Goal: Task Accomplishment & Management: Manage account settings

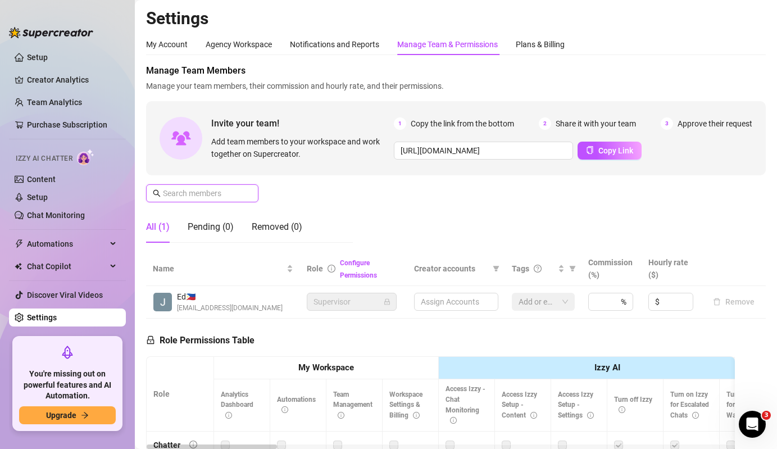
click at [231, 194] on input "text" at bounding box center [203, 193] width 80 height 12
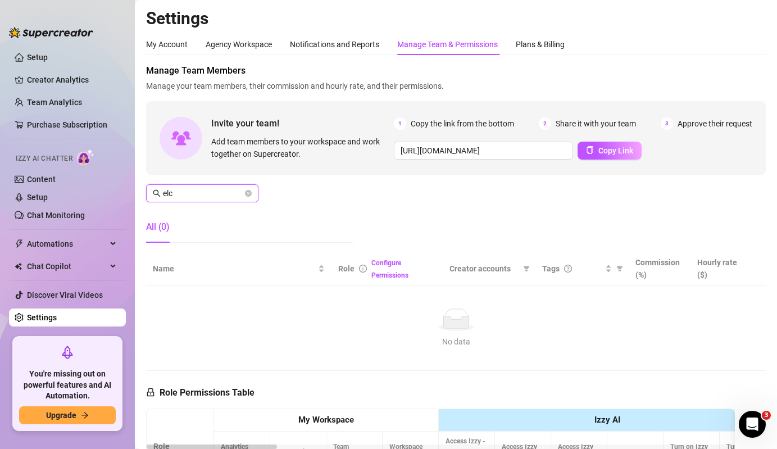
type input "elce"
type input "e"
type input "mar"
type input "[URL][DOMAIN_NAME]"
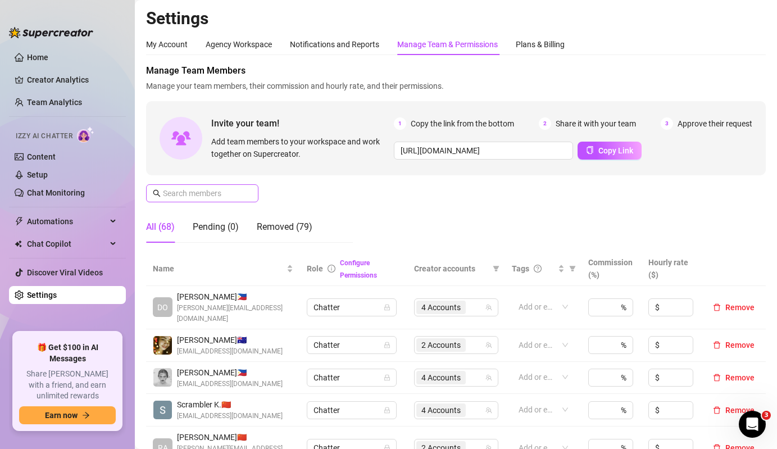
click at [243, 197] on span at bounding box center [202, 193] width 112 height 18
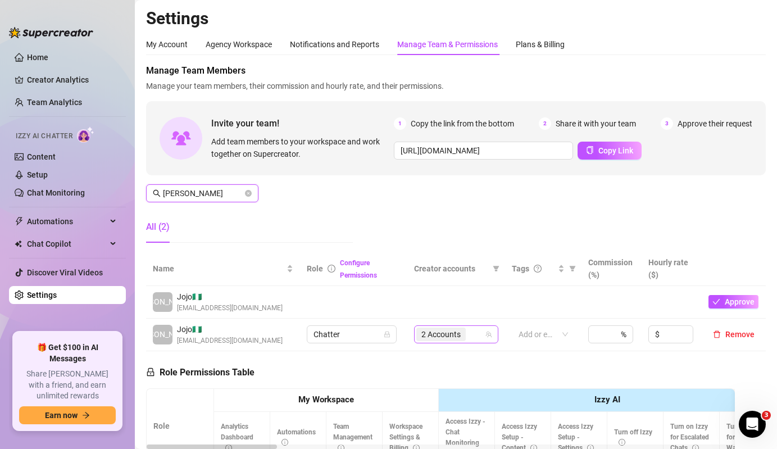
click at [458, 325] on div "2 Accounts" at bounding box center [456, 334] width 84 height 18
type input "[PERSON_NAME]"
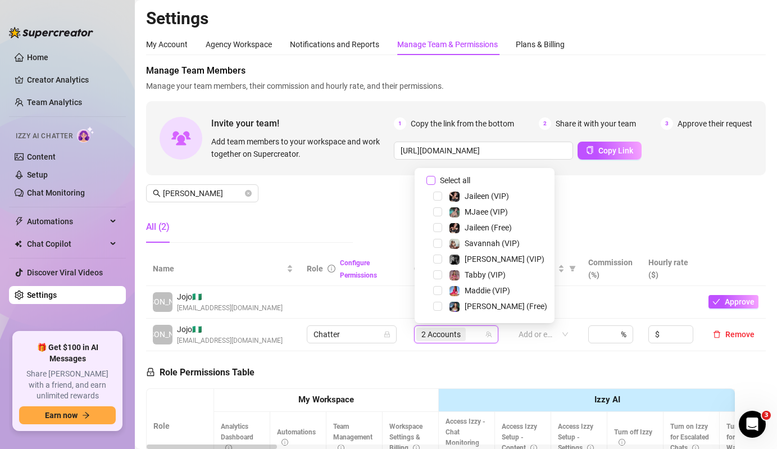
click at [458, 178] on span "Select all" at bounding box center [454, 180] width 39 height 12
click at [435, 178] on input "Select all" at bounding box center [430, 180] width 9 height 9
click at [458, 178] on span "Select all" at bounding box center [454, 180] width 39 height 12
click at [435, 178] on input "Select all" at bounding box center [430, 180] width 9 height 9
checkbox input "false"
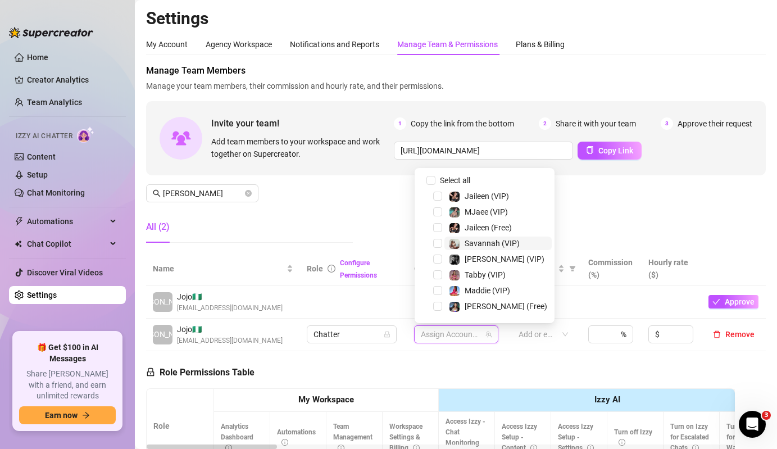
click at [470, 243] on span "Savannah (VIP)" at bounding box center [492, 243] width 55 height 9
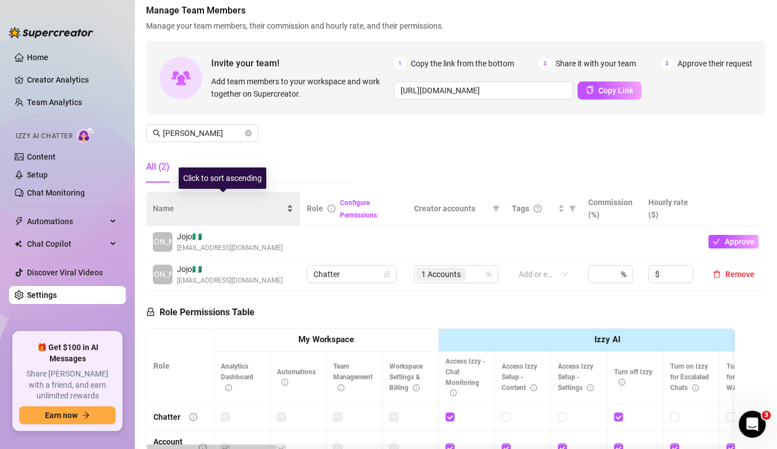
scroll to position [85, 0]
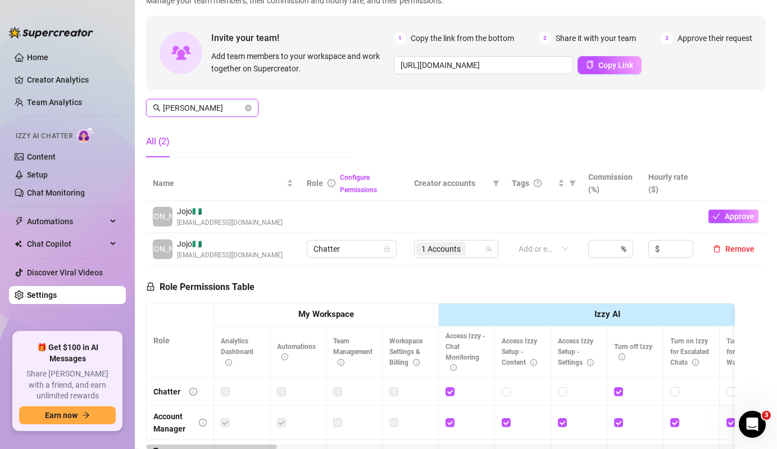
click at [229, 111] on input "[PERSON_NAME]" at bounding box center [203, 108] width 80 height 12
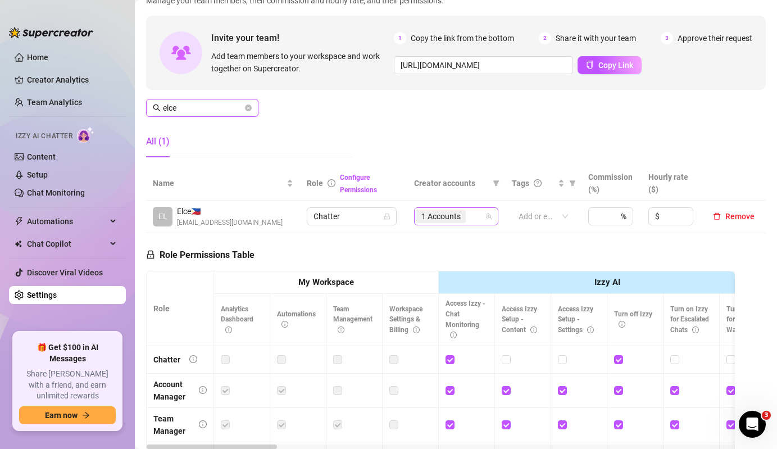
click at [476, 217] on div "1 Accounts" at bounding box center [450, 216] width 68 height 16
type input "elce"
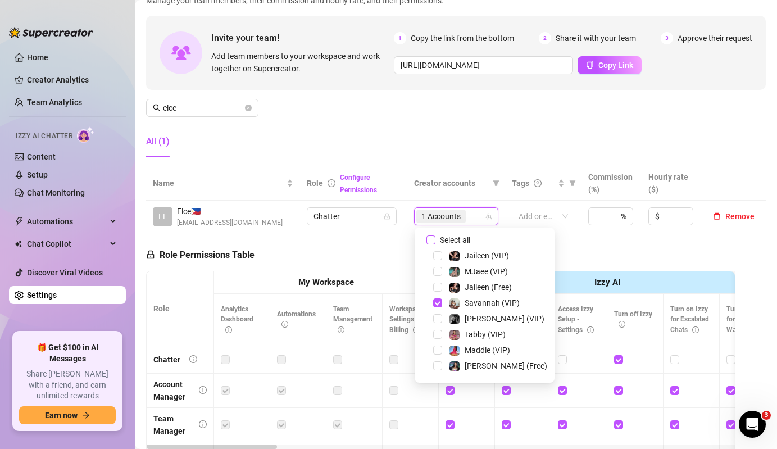
click at [448, 238] on span "Select all" at bounding box center [454, 240] width 39 height 12
click at [435, 238] on input "Select all" at bounding box center [430, 239] width 9 height 9
click at [448, 238] on span "Select all" at bounding box center [454, 240] width 39 height 12
click at [435, 238] on input "Select all" at bounding box center [430, 239] width 9 height 9
checkbox input "false"
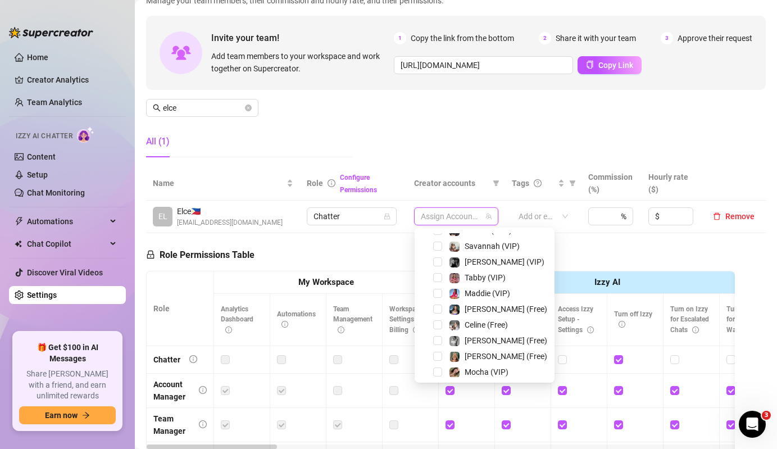
scroll to position [92, 0]
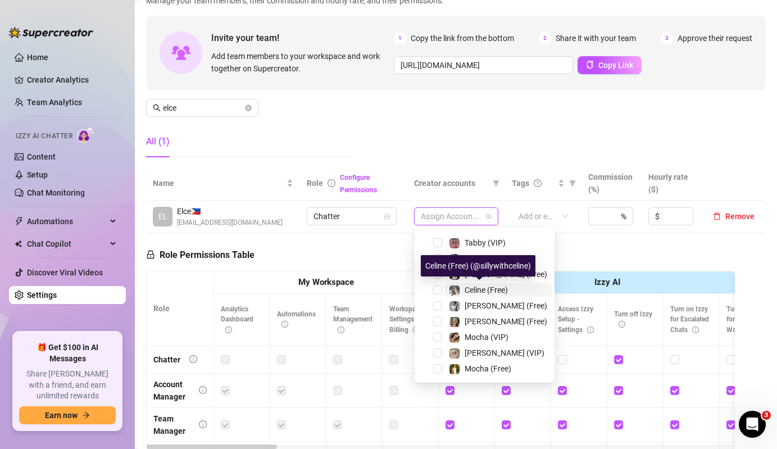
click at [463, 288] on div "Celine (Free)" at bounding box center [478, 289] width 59 height 13
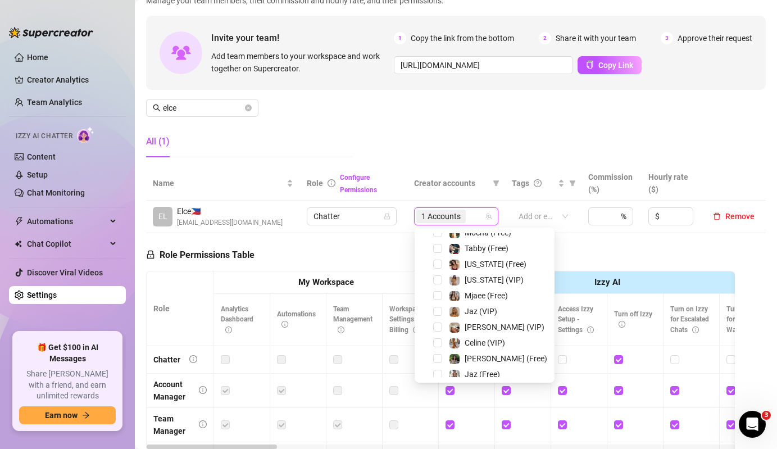
scroll to position [233, 0]
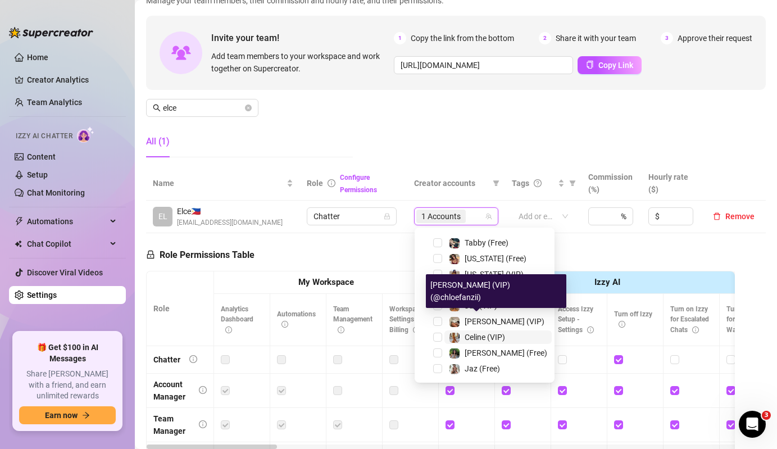
click at [462, 334] on div "Celine (VIP)" at bounding box center [477, 336] width 56 height 13
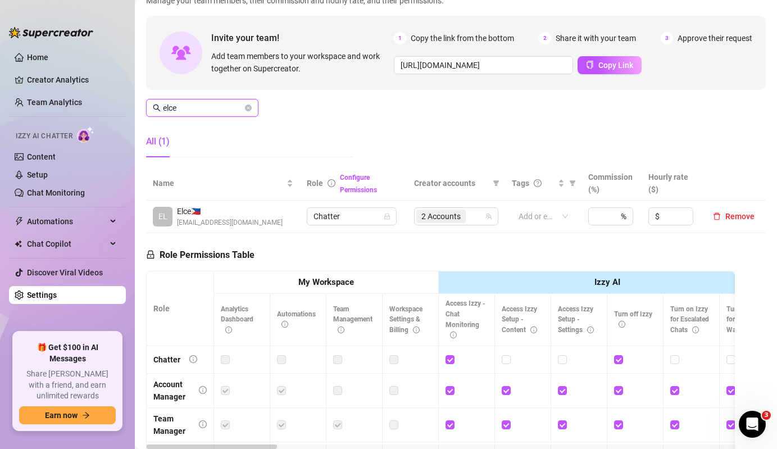
click at [211, 113] on input "elce" at bounding box center [203, 108] width 80 height 12
type input "elc"
click at [423, 215] on span "1 Accounts" at bounding box center [440, 216] width 39 height 12
type input "jaya"
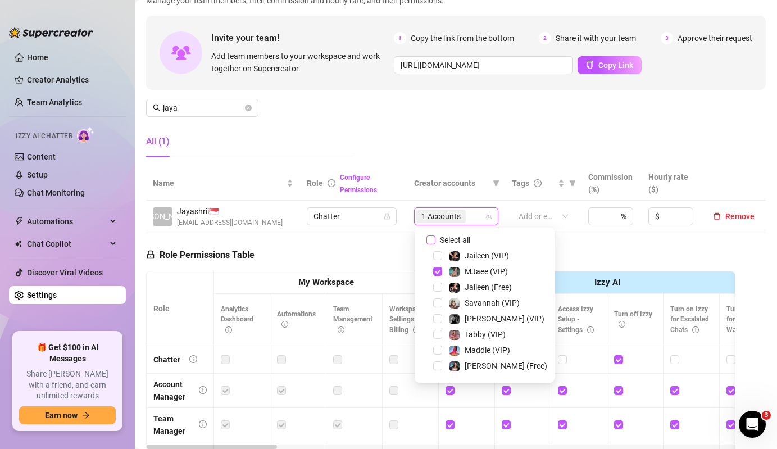
click at [458, 243] on span "Select all" at bounding box center [454, 240] width 39 height 12
click at [435, 243] on input "Select all" at bounding box center [430, 239] width 9 height 9
click at [458, 243] on span "Select all" at bounding box center [454, 240] width 39 height 12
click at [435, 243] on input "Select all" at bounding box center [430, 239] width 9 height 9
checkbox input "false"
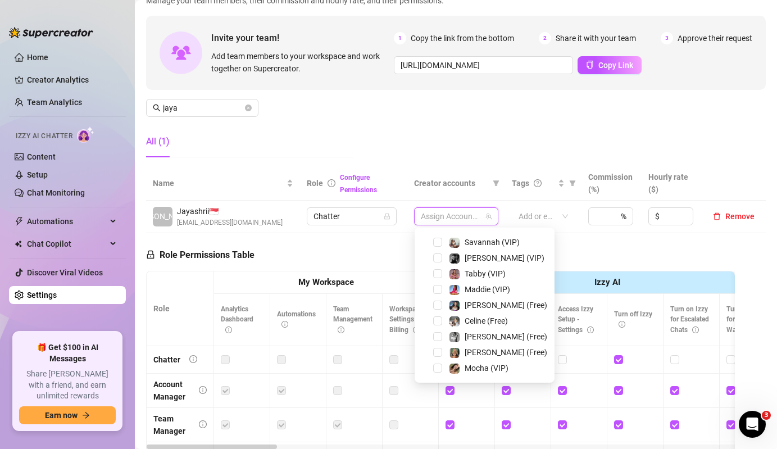
scroll to position [85, 0]
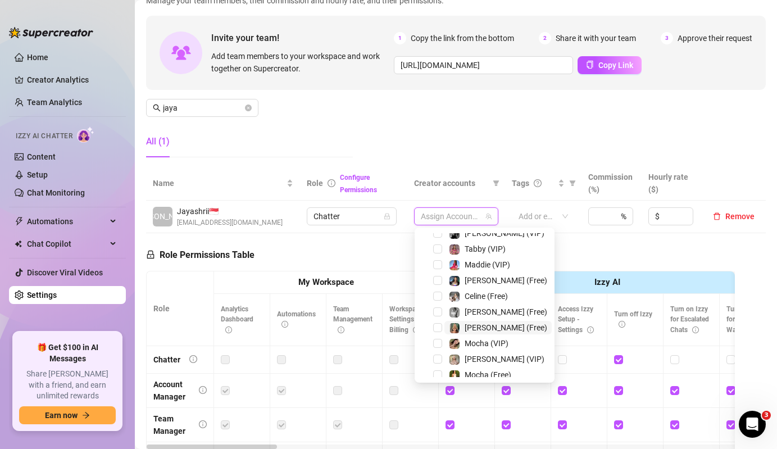
click at [472, 328] on span "[PERSON_NAME] (Free)" at bounding box center [506, 327] width 83 height 9
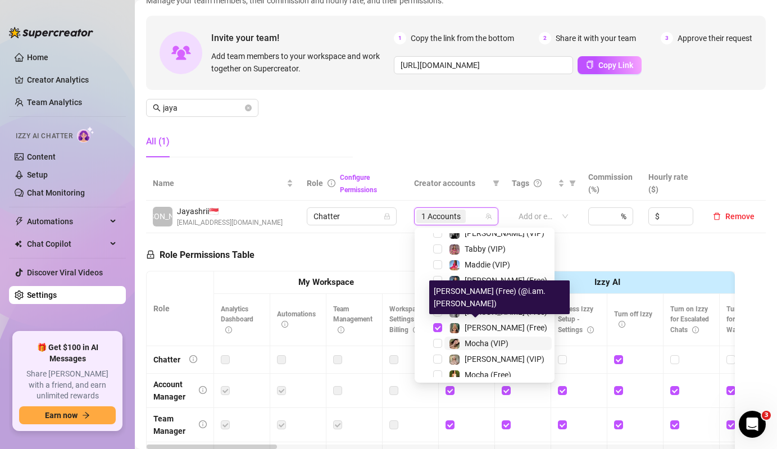
click at [476, 346] on span "Mocha (VIP)" at bounding box center [487, 343] width 44 height 9
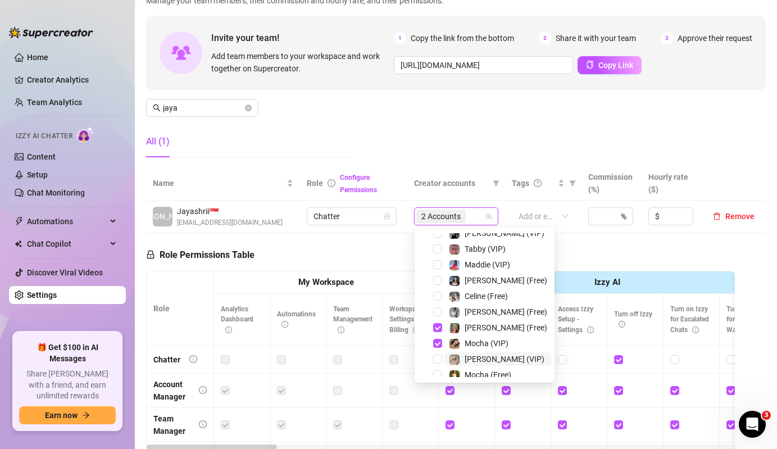
click at [479, 361] on span "[PERSON_NAME] (VIP)" at bounding box center [505, 358] width 80 height 9
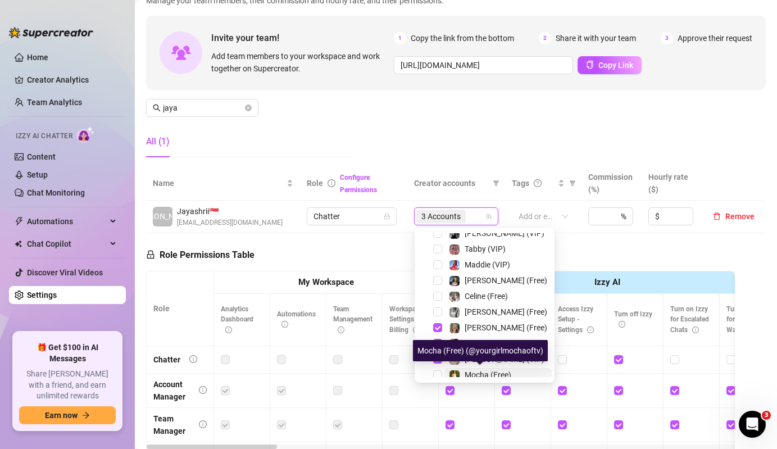
click at [497, 372] on span "Mocha (Free)" at bounding box center [488, 374] width 47 height 9
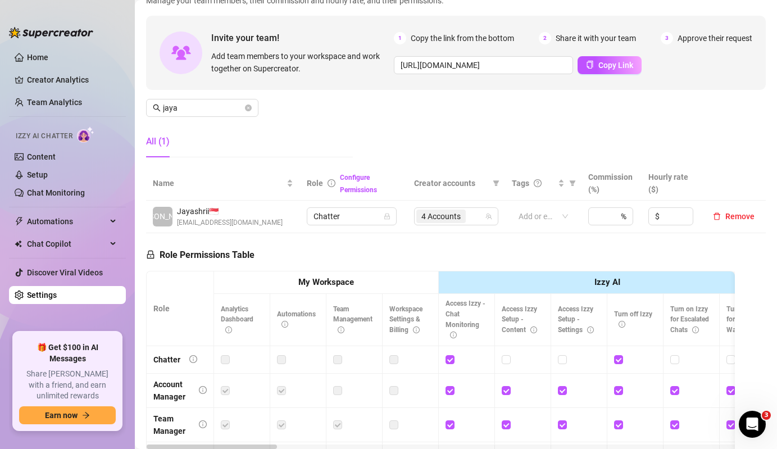
click at [179, 95] on div "Manage Team Members Manage your team members, their commission and hourly rate,…" at bounding box center [456, 73] width 620 height 188
click at [190, 99] on span "jaya" at bounding box center [202, 108] width 112 height 18
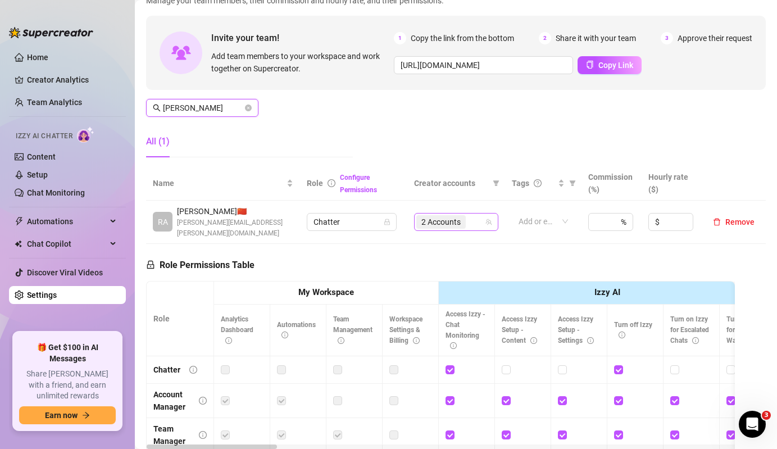
click at [447, 216] on span "2 Accounts" at bounding box center [440, 222] width 39 height 12
type input "[PERSON_NAME]"
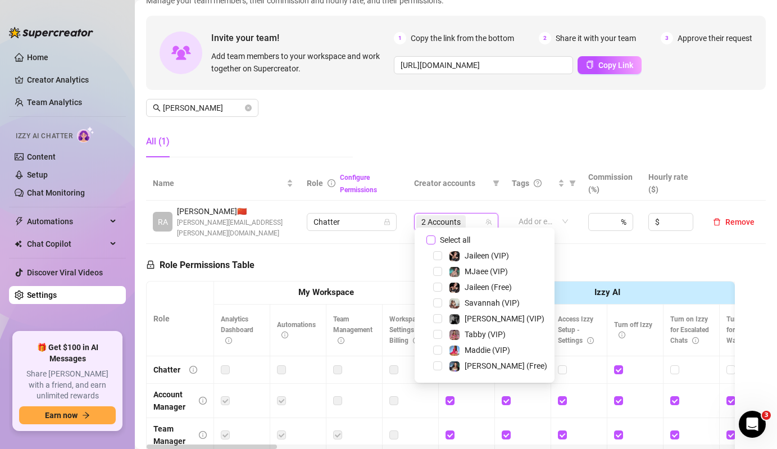
click at [463, 238] on span "Select all" at bounding box center [454, 240] width 39 height 12
click at [435, 238] on input "Select all" at bounding box center [430, 239] width 9 height 9
click at [463, 238] on span "Select all" at bounding box center [454, 240] width 39 height 12
click at [435, 238] on input "Select all" at bounding box center [430, 239] width 9 height 9
checkbox input "false"
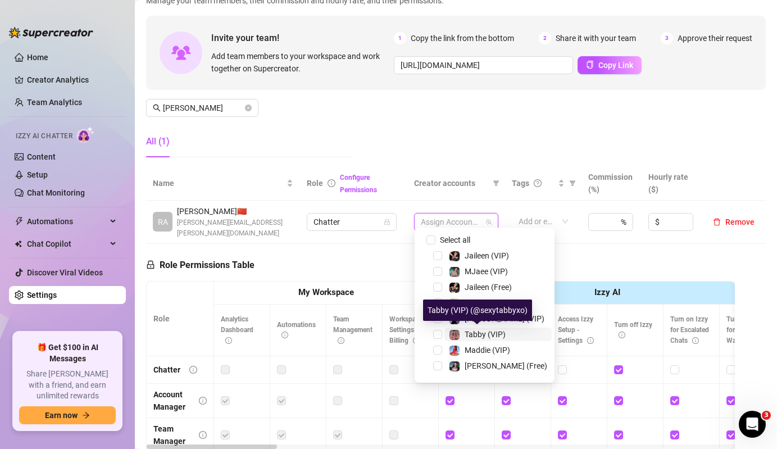
click at [477, 332] on span "Tabby (VIP)" at bounding box center [485, 334] width 41 height 9
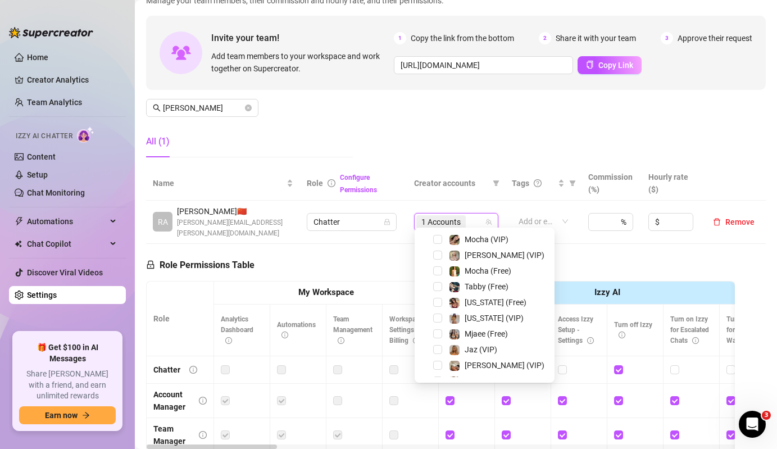
scroll to position [193, 0]
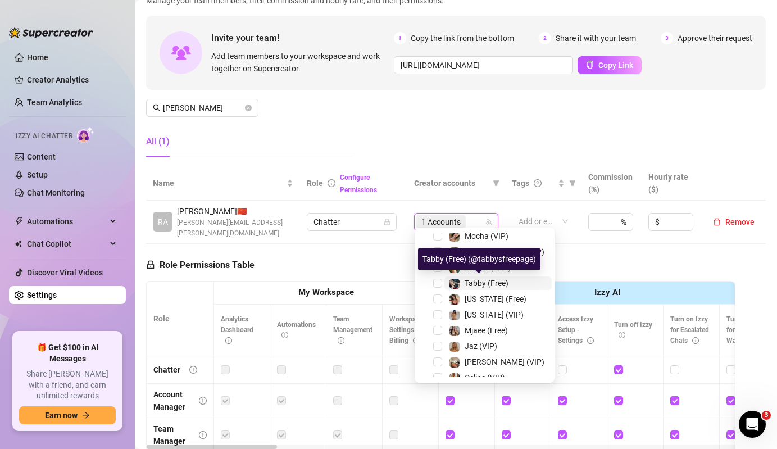
click at [468, 281] on span "Tabby (Free)" at bounding box center [487, 283] width 44 height 9
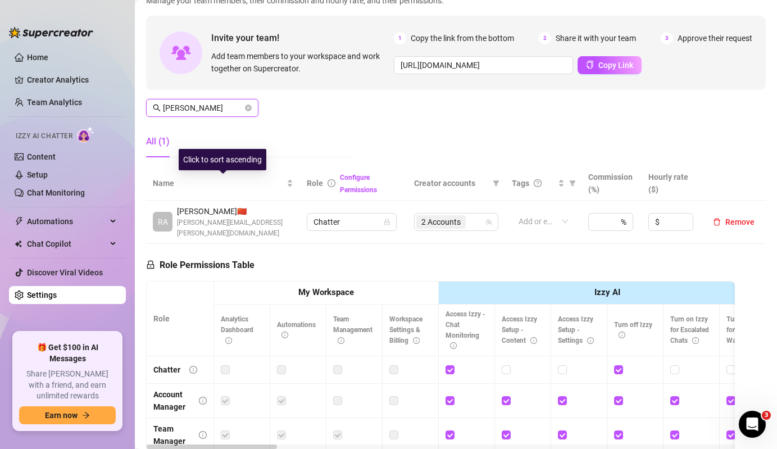
click at [226, 102] on input "[PERSON_NAME]" at bounding box center [203, 108] width 80 height 12
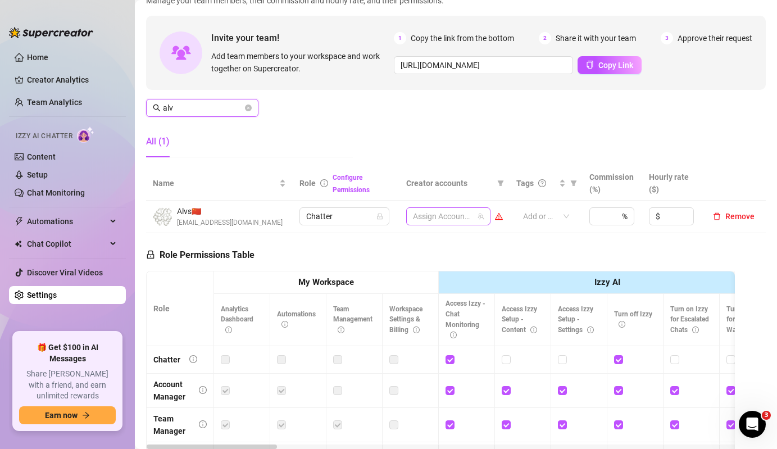
click at [433, 224] on div at bounding box center [442, 216] width 68 height 16
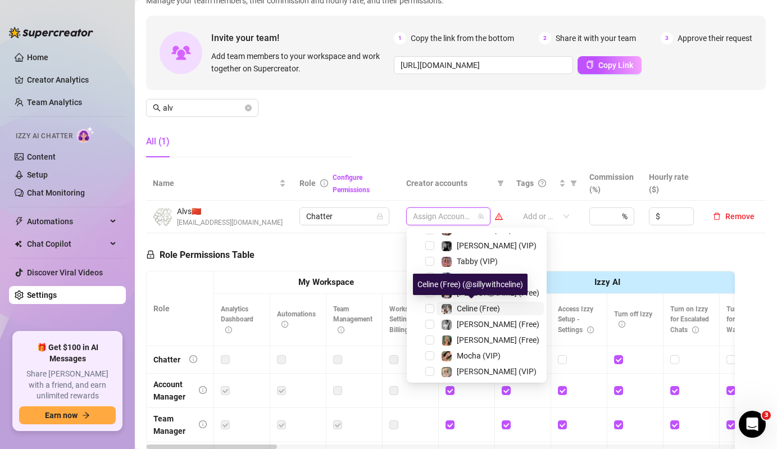
scroll to position [81, 0]
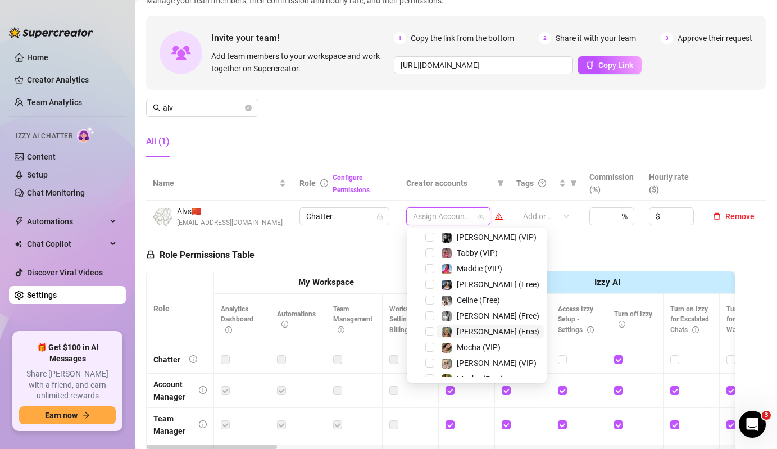
click at [444, 331] on img at bounding box center [447, 332] width 10 height 10
click at [453, 359] on div "[PERSON_NAME] (VIP)" at bounding box center [488, 362] width 95 height 13
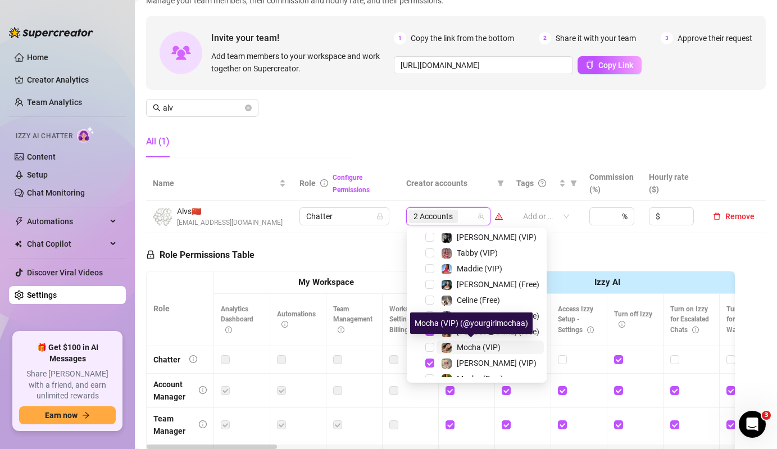
click at [466, 353] on div "Mocha (VIP)" at bounding box center [479, 346] width 44 height 13
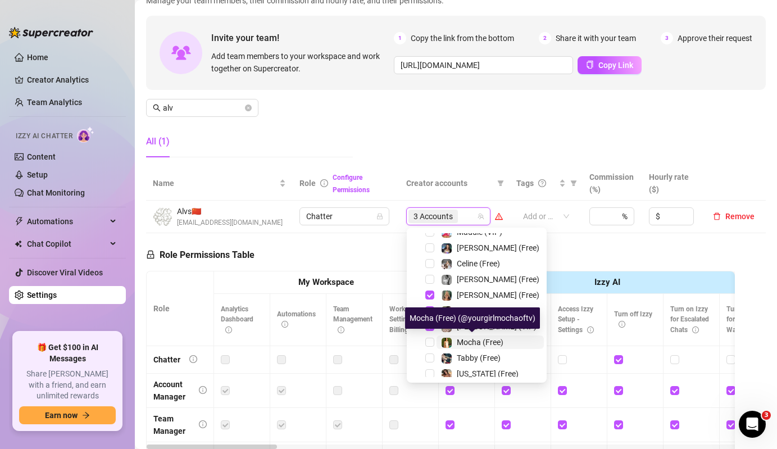
click at [469, 348] on div "Mocha (Free)" at bounding box center [480, 341] width 47 height 13
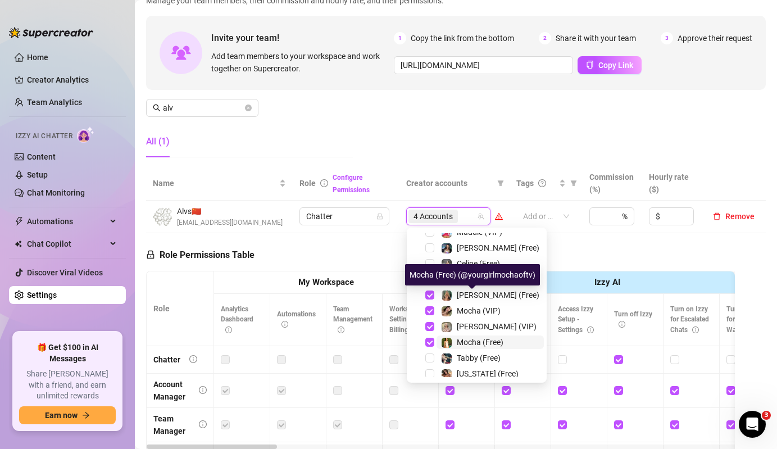
scroll to position [234, 0]
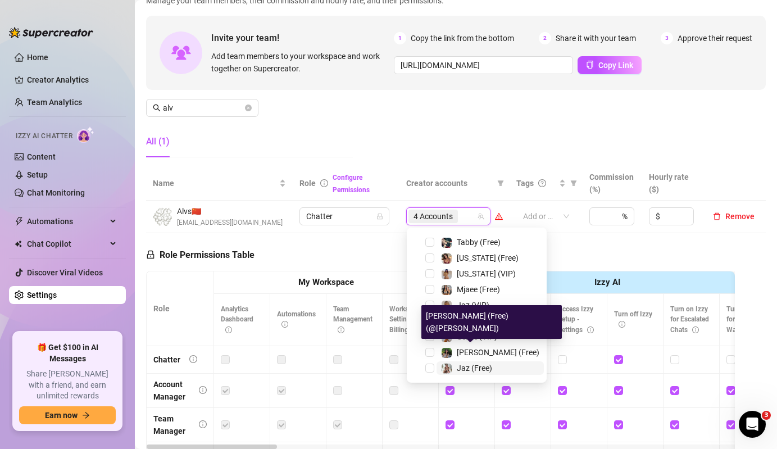
click at [461, 365] on span "Jaz (Free)" at bounding box center [474, 367] width 35 height 9
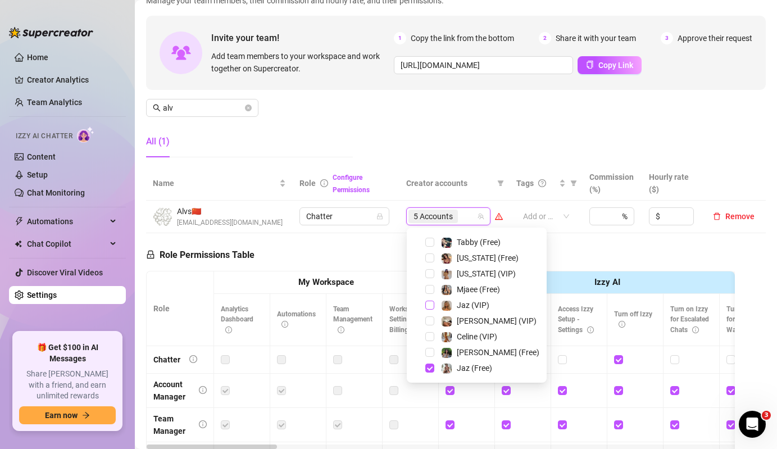
click at [429, 308] on span "Select tree node" at bounding box center [429, 305] width 9 height 9
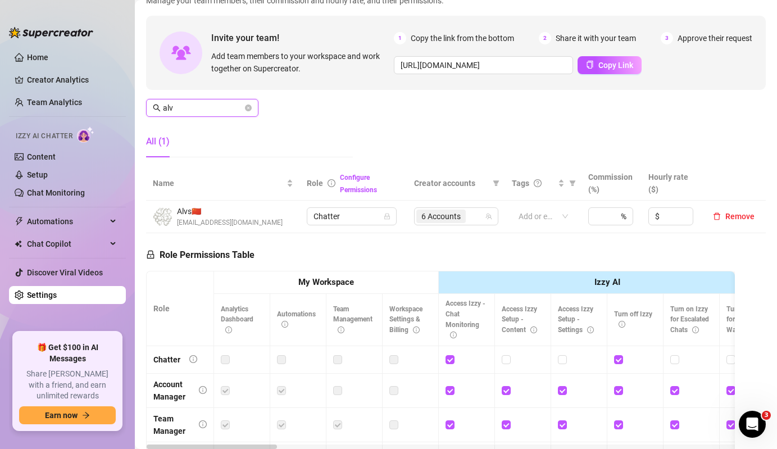
click at [203, 111] on input "alv" at bounding box center [203, 108] width 80 height 12
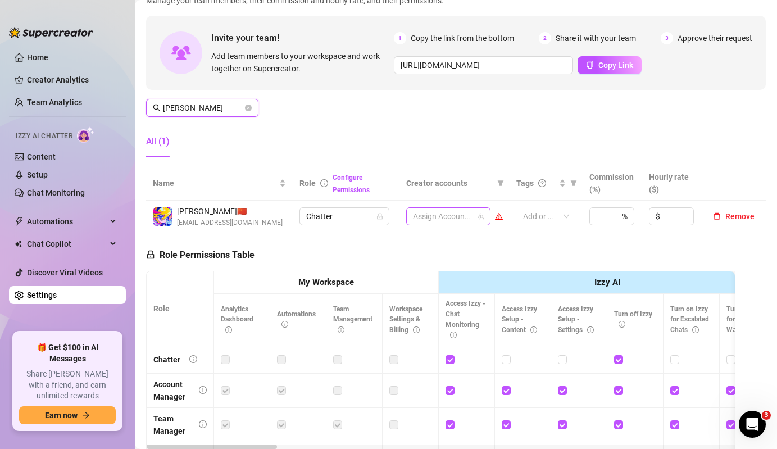
click at [471, 222] on div at bounding box center [442, 216] width 68 height 16
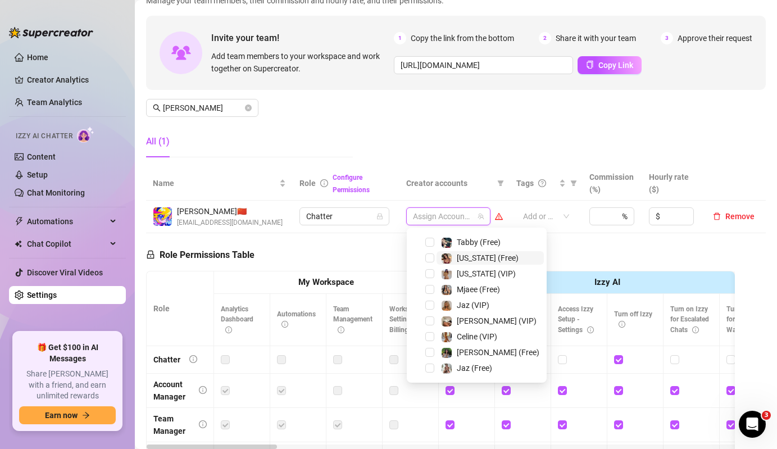
click at [448, 256] on img at bounding box center [447, 258] width 10 height 10
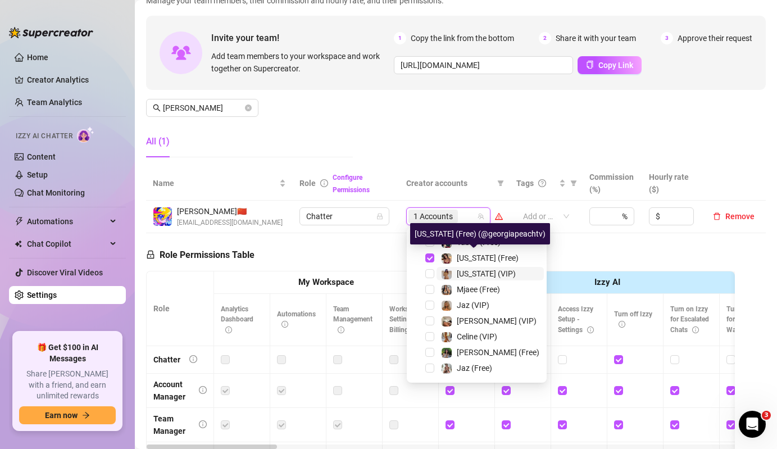
click at [454, 275] on div "[US_STATE] (VIP)" at bounding box center [478, 273] width 75 height 13
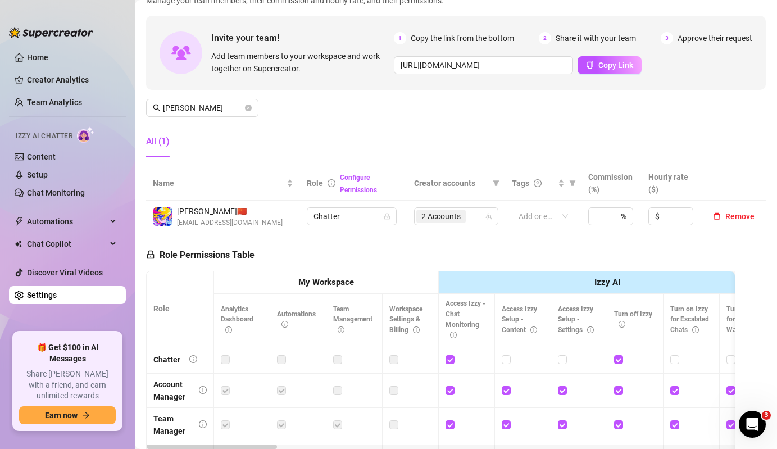
click at [225, 98] on div "Manage Team Members Manage your team members, their commission and hourly rate,…" at bounding box center [456, 73] width 620 height 188
click at [225, 107] on input "[PERSON_NAME]" at bounding box center [203, 108] width 80 height 12
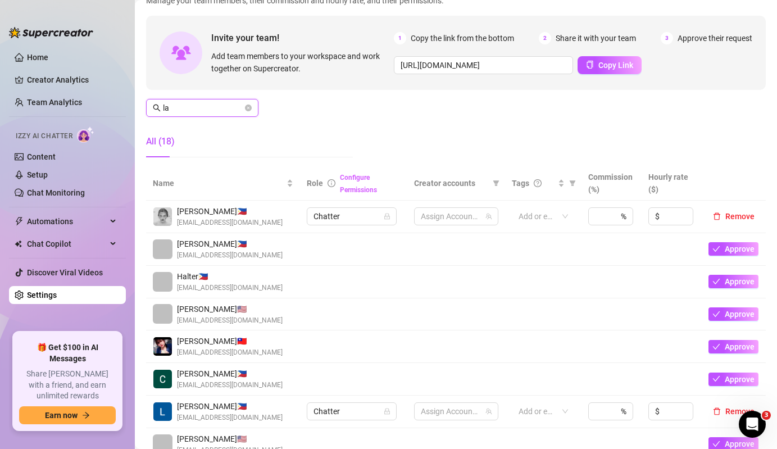
type input "l"
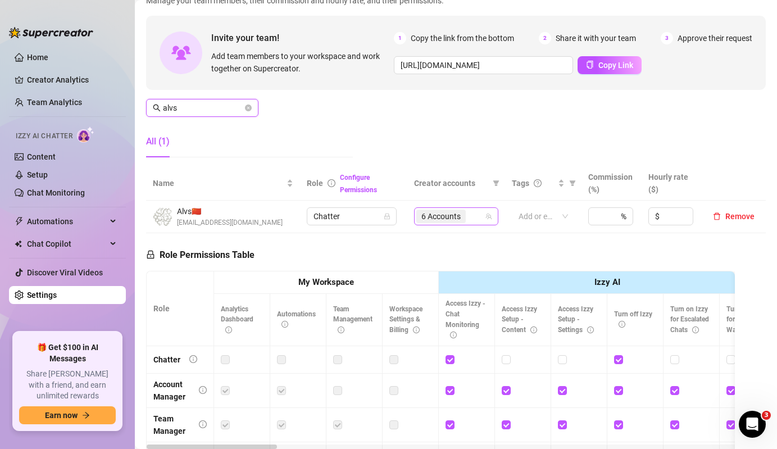
click at [492, 211] on div "6 Accounts" at bounding box center [456, 216] width 84 height 18
type input "alvs"
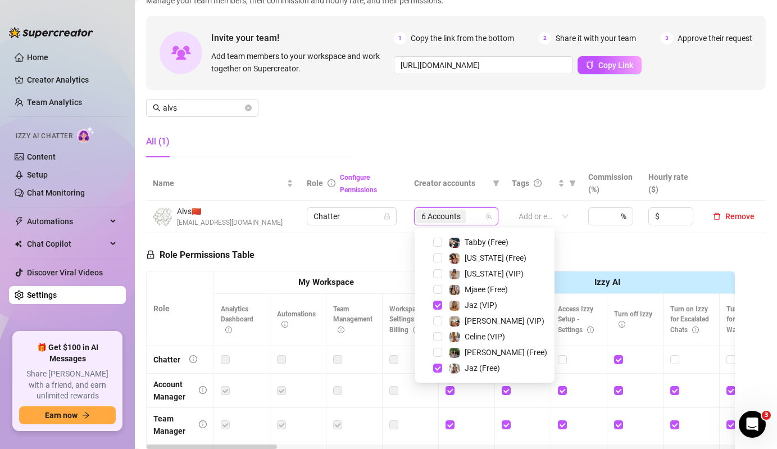
click at [453, 307] on img at bounding box center [454, 306] width 10 height 10
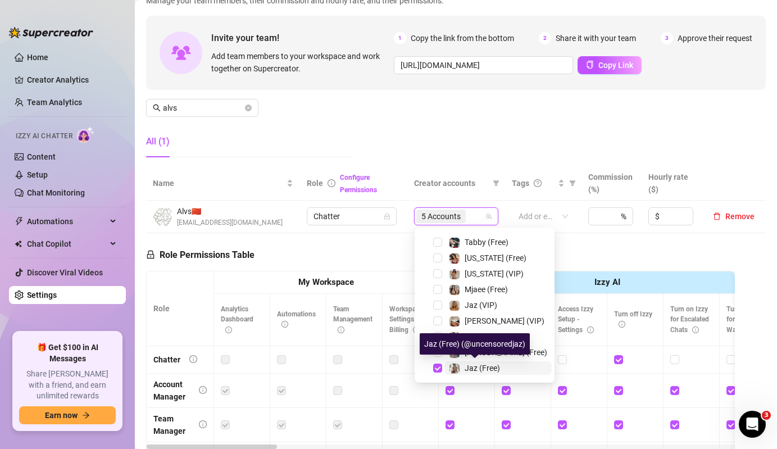
click at [456, 365] on img at bounding box center [454, 368] width 10 height 10
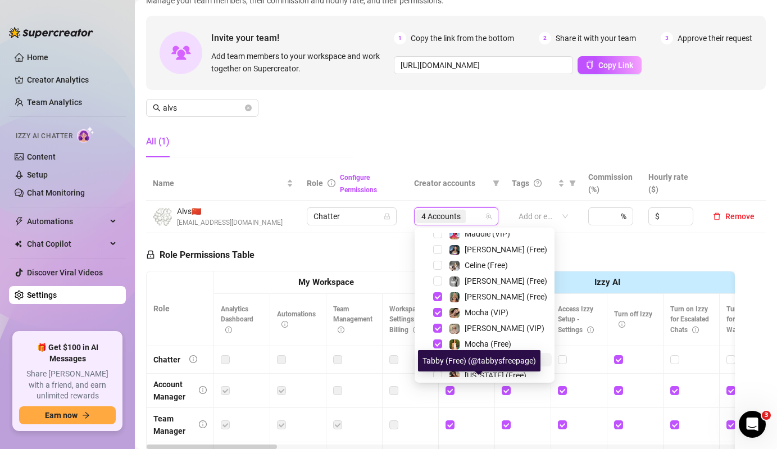
scroll to position [91, 0]
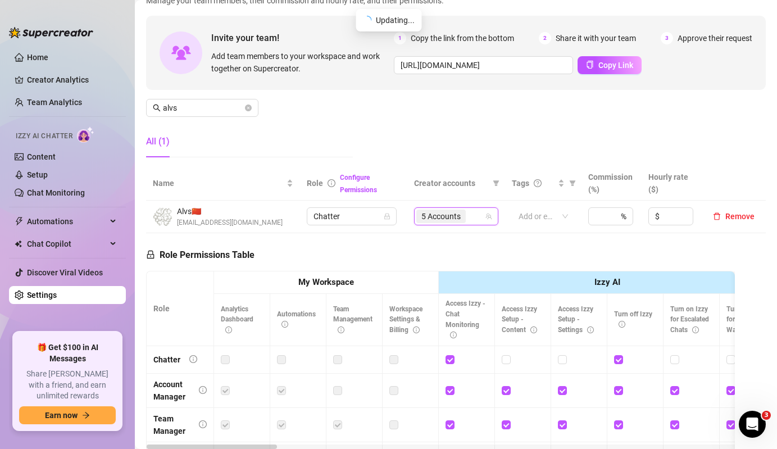
click at [458, 224] on div "5 Accounts" at bounding box center [442, 216] width 52 height 16
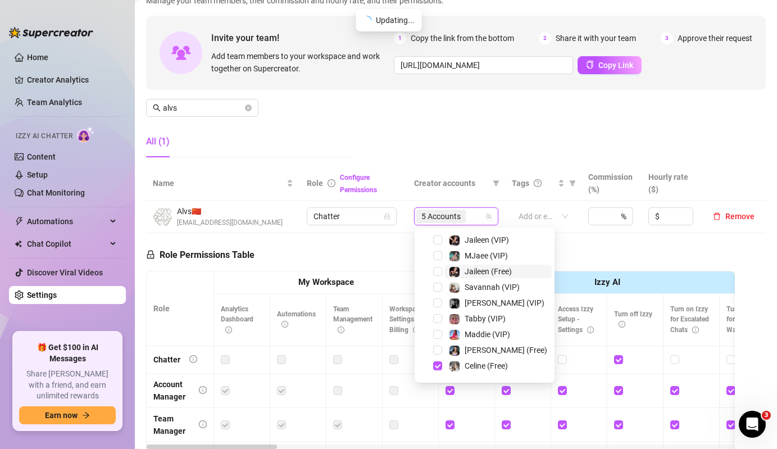
scroll to position [0, 0]
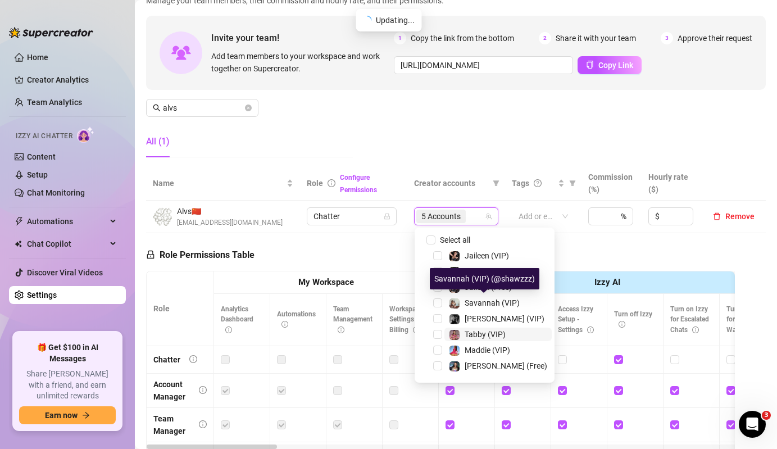
click at [462, 352] on div "Maddie (VIP)" at bounding box center [479, 349] width 61 height 13
click at [468, 365] on span "[PERSON_NAME] (Free)" at bounding box center [506, 365] width 83 height 9
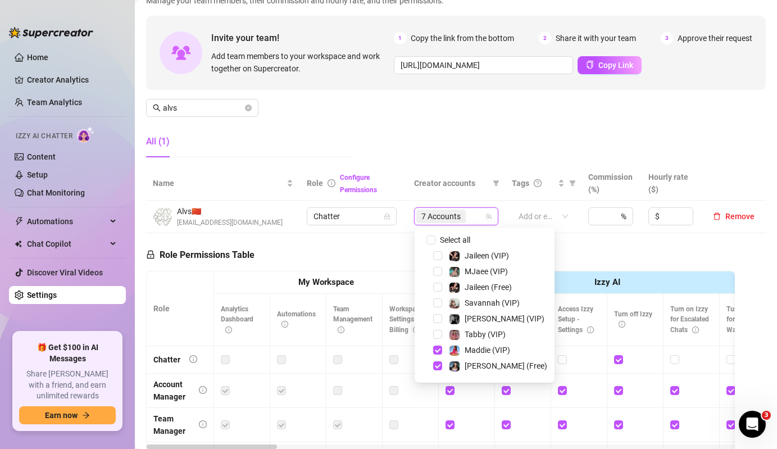
click at [438, 233] on div "Select all" at bounding box center [462, 239] width 48 height 13
click at [447, 239] on span "Select all" at bounding box center [454, 240] width 39 height 12
click at [435, 239] on input "Select all" at bounding box center [430, 239] width 9 height 9
click at [447, 239] on span "Select all" at bounding box center [454, 240] width 39 height 12
click at [435, 239] on input "Select all" at bounding box center [430, 239] width 9 height 9
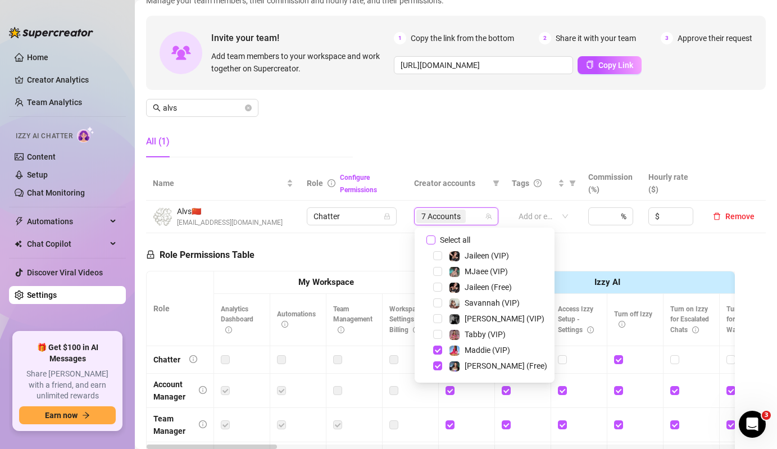
checkbox input "false"
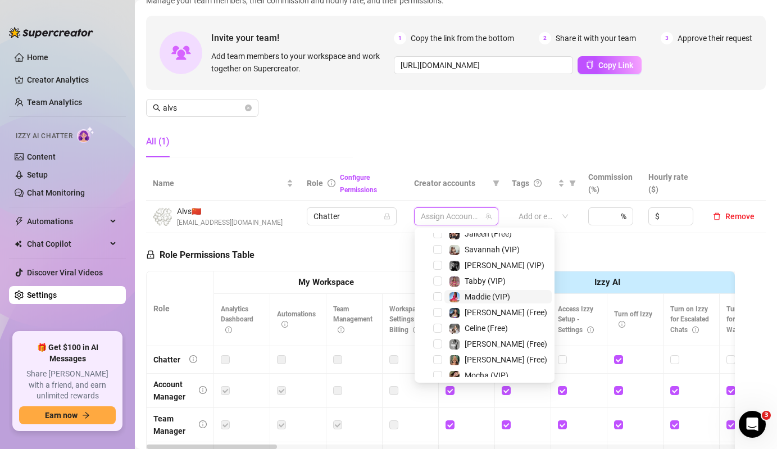
click at [448, 292] on span "Maddie (VIP)" at bounding box center [497, 296] width 107 height 13
click at [472, 319] on div "[PERSON_NAME] (Free)" at bounding box center [484, 312] width 134 height 13
click at [485, 315] on span "[PERSON_NAME] (Free)" at bounding box center [506, 312] width 83 height 9
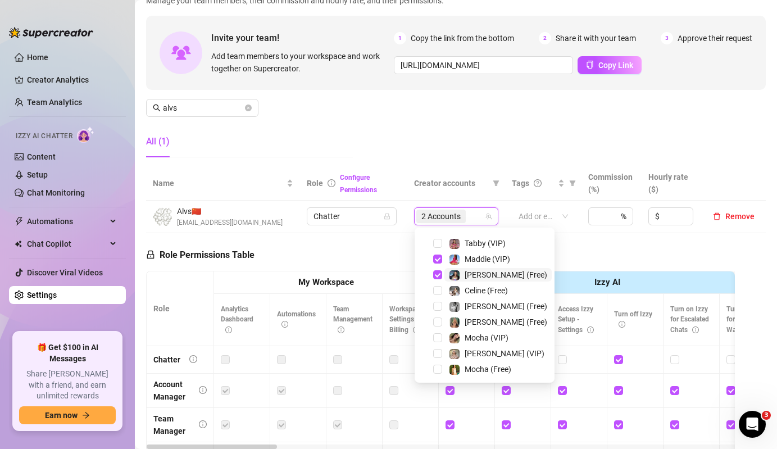
scroll to position [119, 0]
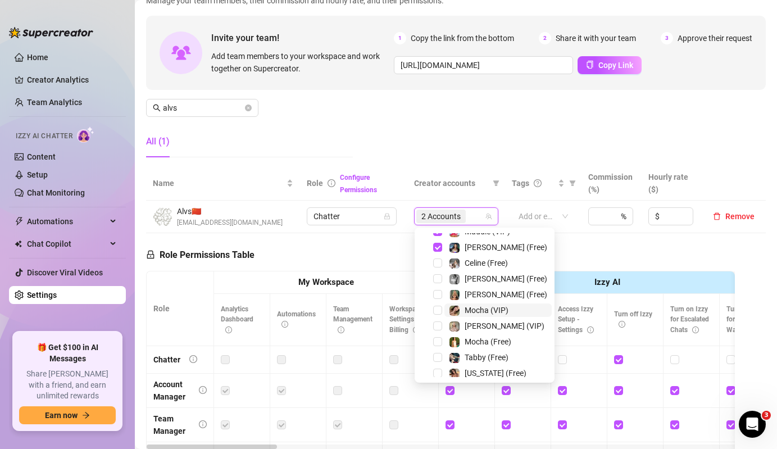
click at [477, 307] on span "Mocha (VIP)" at bounding box center [487, 310] width 44 height 9
click at [477, 331] on div "[PERSON_NAME] (VIP)" at bounding box center [505, 325] width 80 height 13
click at [477, 337] on span "Mocha (Free)" at bounding box center [488, 341] width 47 height 9
click at [457, 295] on img at bounding box center [454, 295] width 10 height 10
click at [370, 256] on div "Role Permissions Table Role My Workspace Izzy AI OnlyFans Side Menu OnlyFans Ch…" at bounding box center [440, 395] width 589 height 324
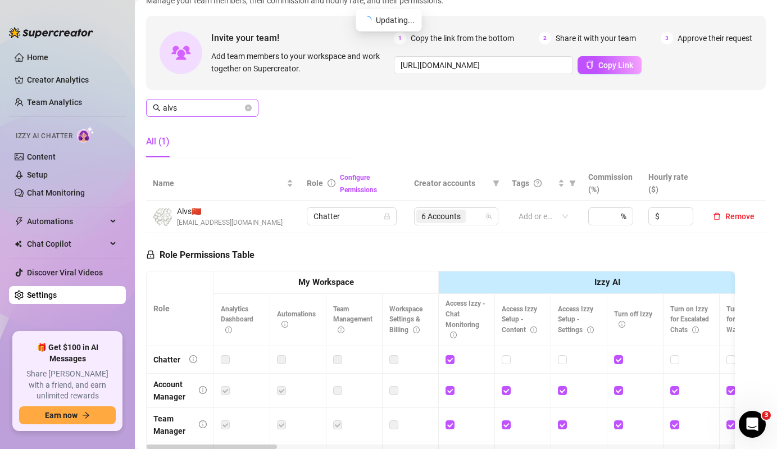
click at [223, 99] on span "alvs" at bounding box center [202, 108] width 112 height 18
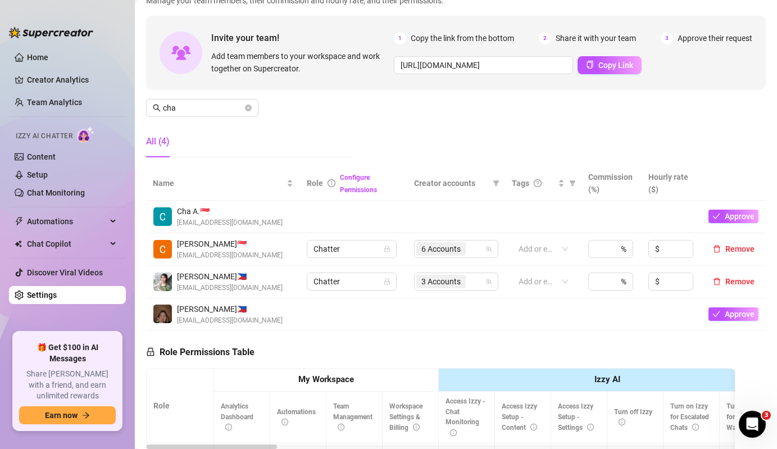
click at [448, 291] on td "3 Accounts" at bounding box center [456, 282] width 98 height 33
click at [468, 247] on div "6 Accounts" at bounding box center [442, 249] width 52 height 16
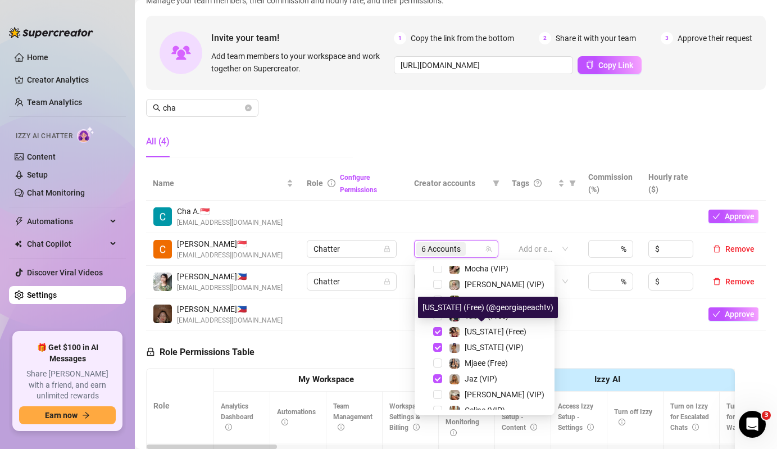
scroll to position [195, 0]
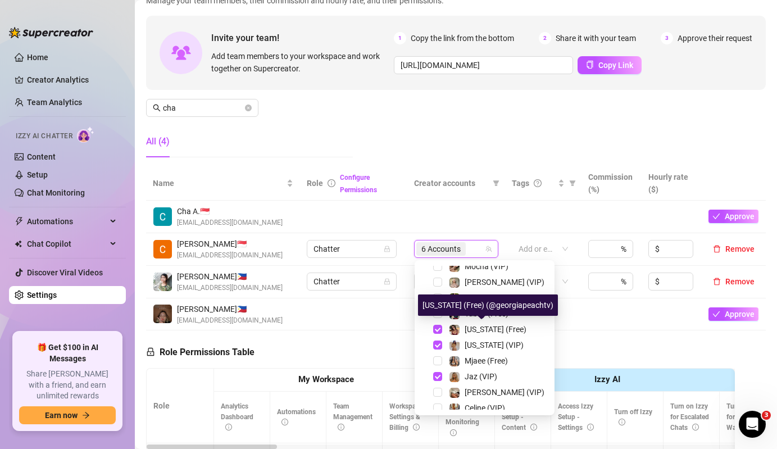
click at [485, 328] on span "[US_STATE] (Free)" at bounding box center [496, 329] width 62 height 9
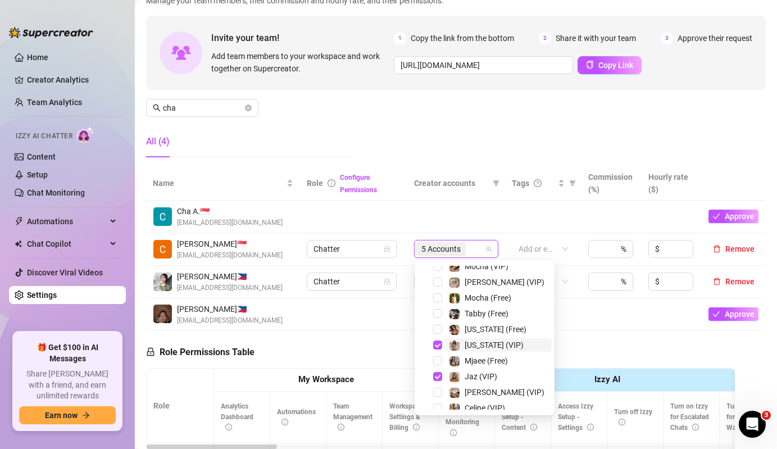
click at [483, 345] on span "[US_STATE] (VIP)" at bounding box center [494, 344] width 59 height 9
click at [324, 114] on div "Manage Team Members Manage your team members, their commission and hourly rate,…" at bounding box center [456, 73] width 620 height 188
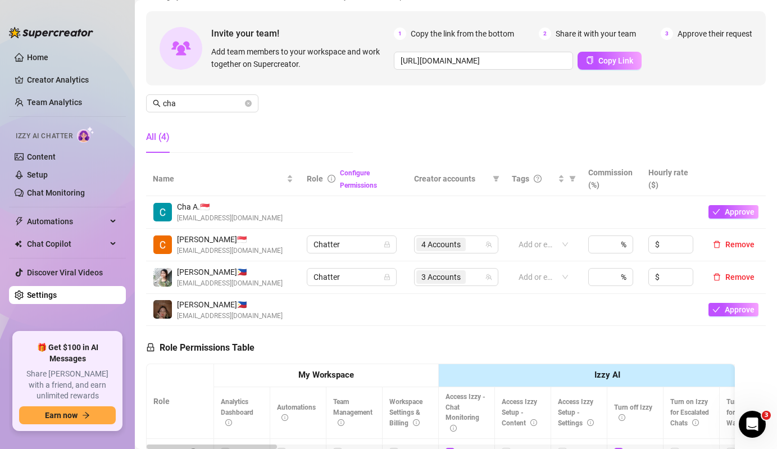
scroll to position [96, 0]
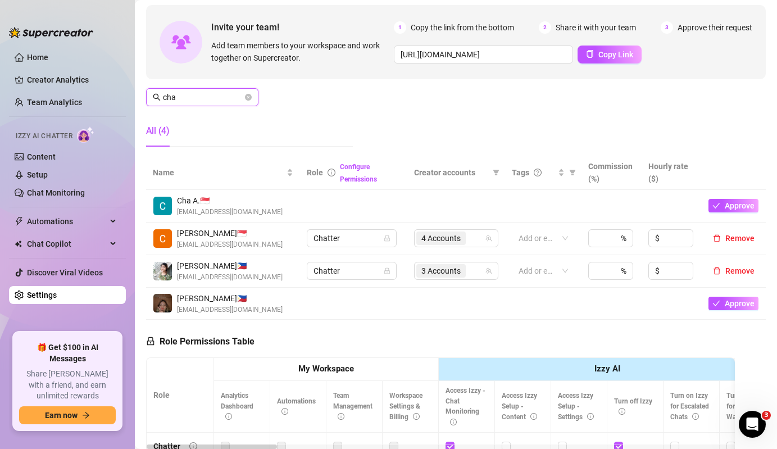
click at [224, 101] on input "cha" at bounding box center [203, 97] width 80 height 12
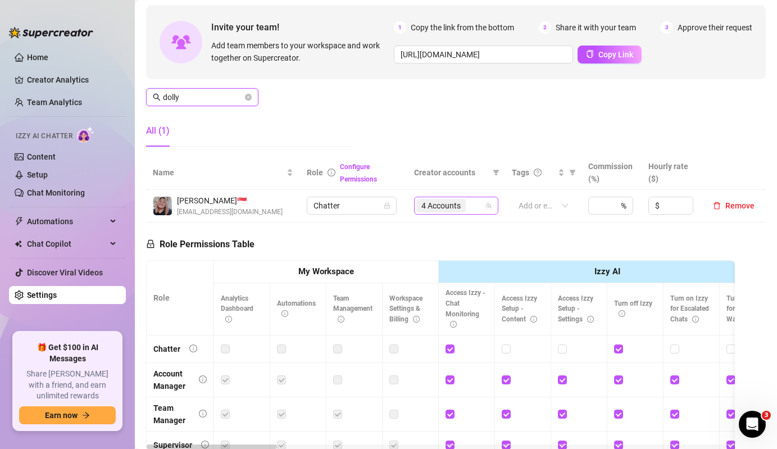
click at [454, 203] on span "4 Accounts" at bounding box center [440, 205] width 39 height 12
type input "dolly"
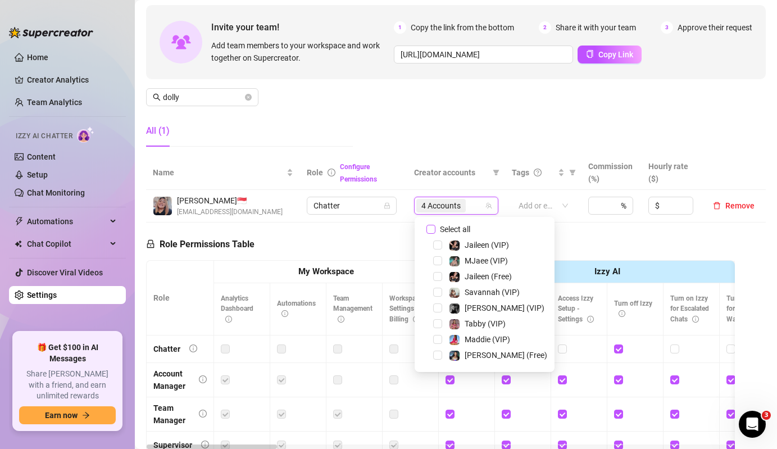
click at [463, 229] on span "Select all" at bounding box center [454, 229] width 39 height 12
click at [435, 229] on input "Select all" at bounding box center [430, 229] width 9 height 9
click at [463, 229] on span "Select all" at bounding box center [454, 229] width 39 height 12
click at [435, 229] on input "Select all" at bounding box center [430, 229] width 9 height 9
checkbox input "false"
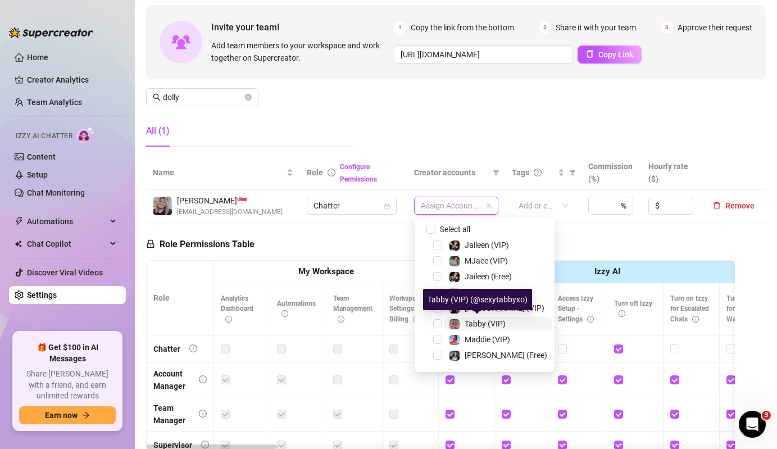
click at [484, 329] on div "Tabby (VIP)" at bounding box center [485, 323] width 41 height 13
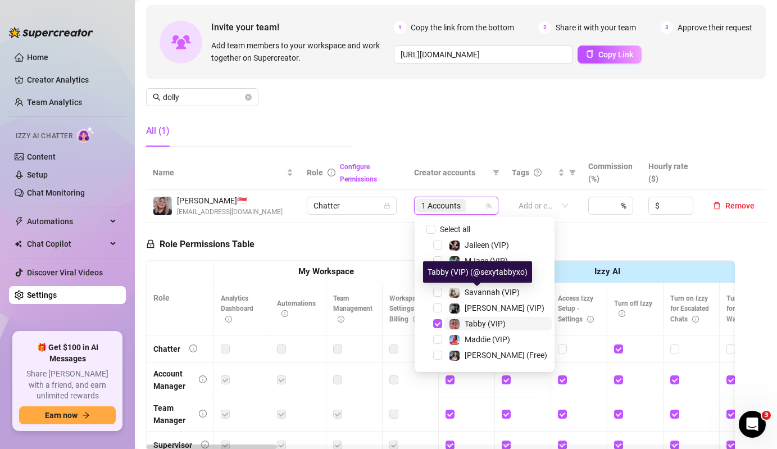
scroll to position [204, 0]
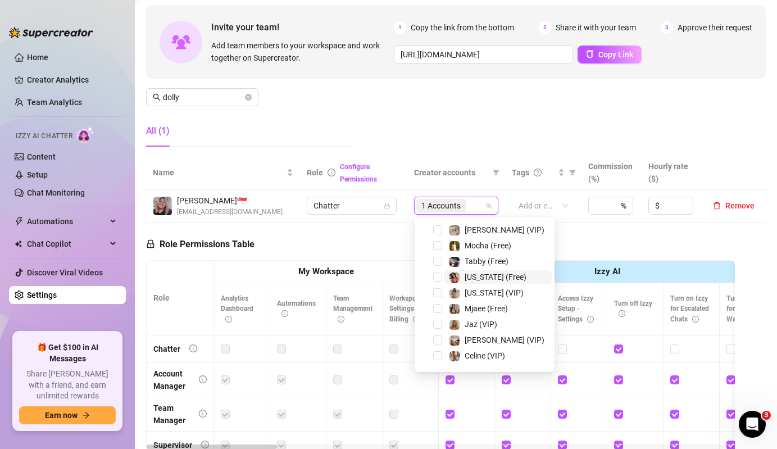
click at [489, 279] on span "[US_STATE] (Free)" at bounding box center [496, 276] width 62 height 9
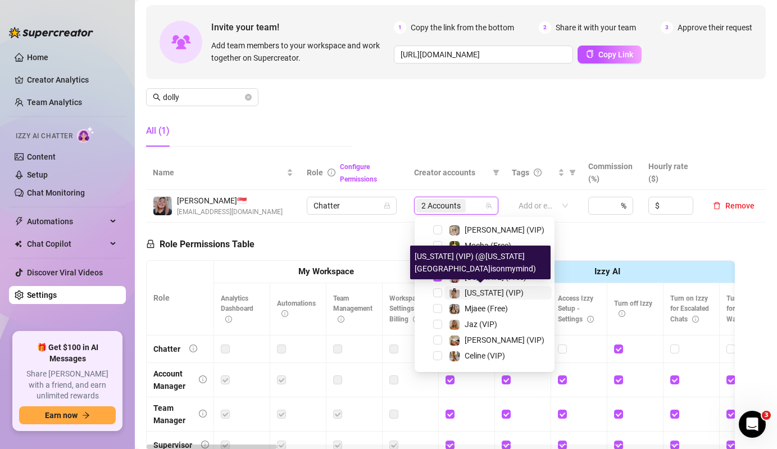
click at [486, 290] on span "[US_STATE] (VIP)" at bounding box center [494, 292] width 59 height 9
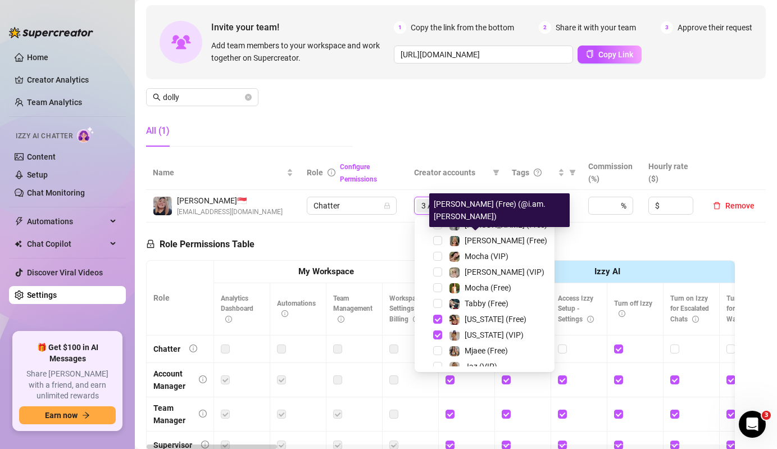
scroll to position [168, 0]
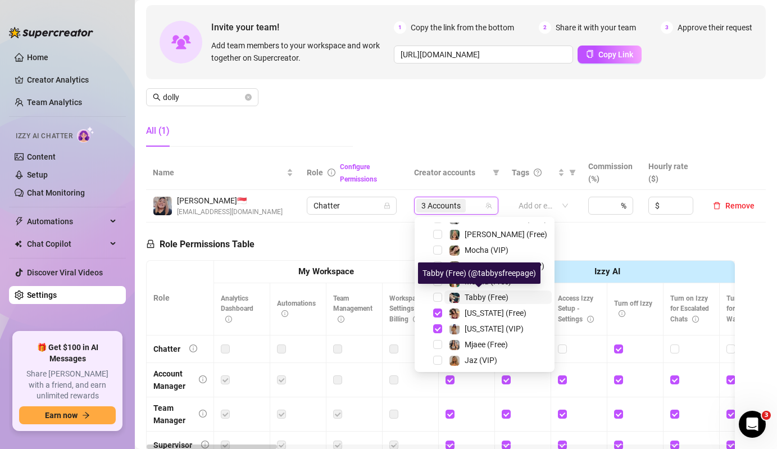
click at [458, 302] on span at bounding box center [454, 297] width 11 height 11
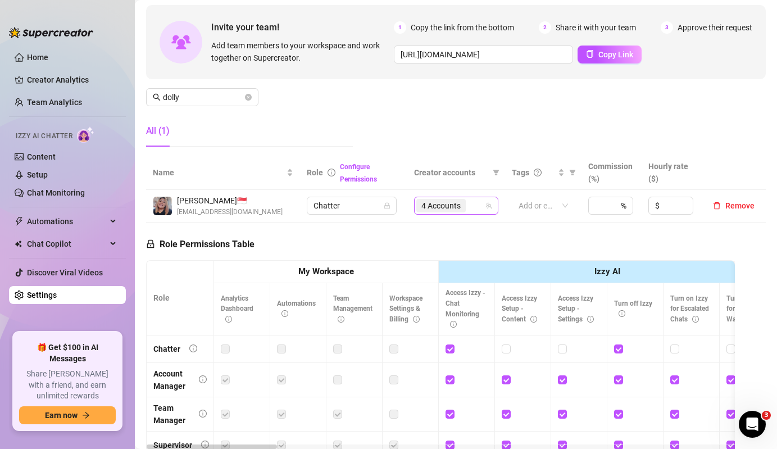
click at [468, 207] on div "4 Accounts" at bounding box center [442, 206] width 52 height 16
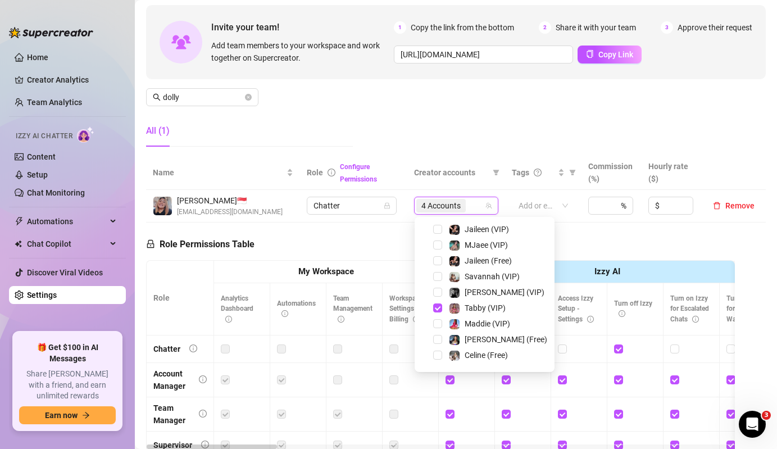
scroll to position [0, 0]
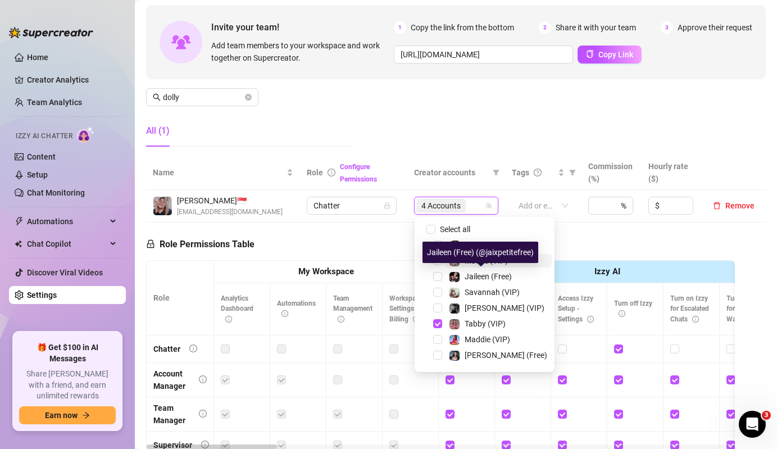
click at [483, 263] on span "MJaee (VIP)" at bounding box center [486, 260] width 43 height 9
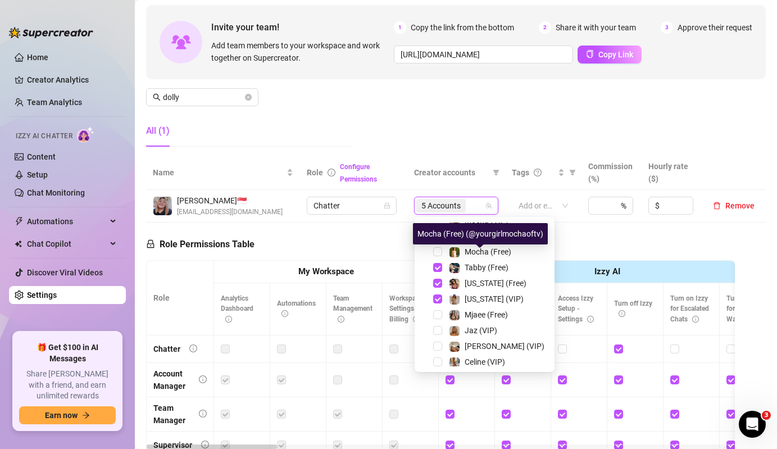
scroll to position [234, 0]
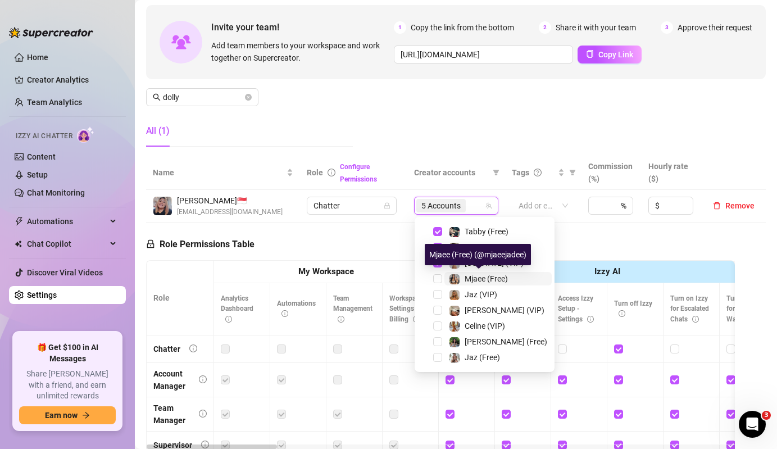
click at [480, 276] on span "Mjaee (Free)" at bounding box center [486, 278] width 43 height 9
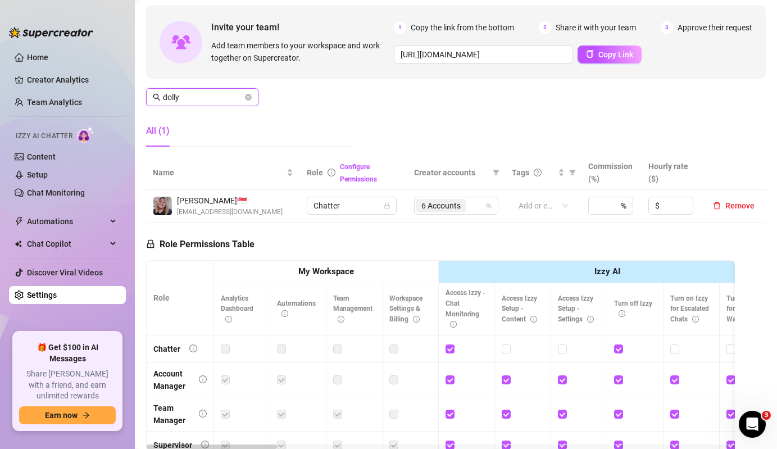
click at [203, 101] on input "dolly" at bounding box center [203, 97] width 80 height 12
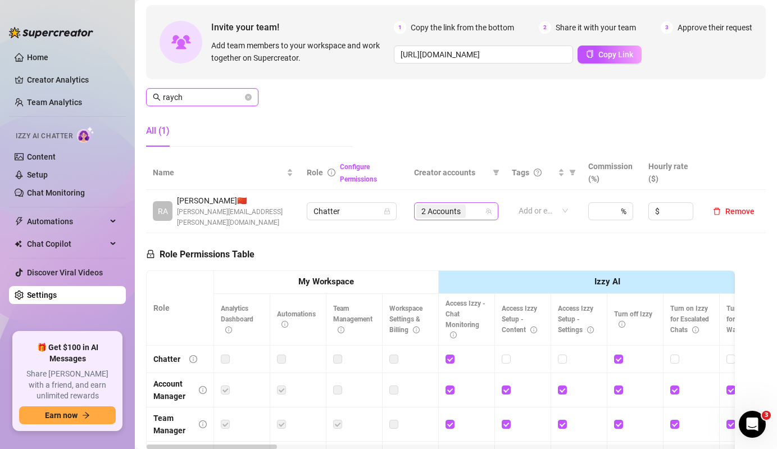
click at [449, 208] on span "2 Accounts" at bounding box center [440, 211] width 39 height 12
click at [206, 98] on input "raych" at bounding box center [203, 97] width 80 height 12
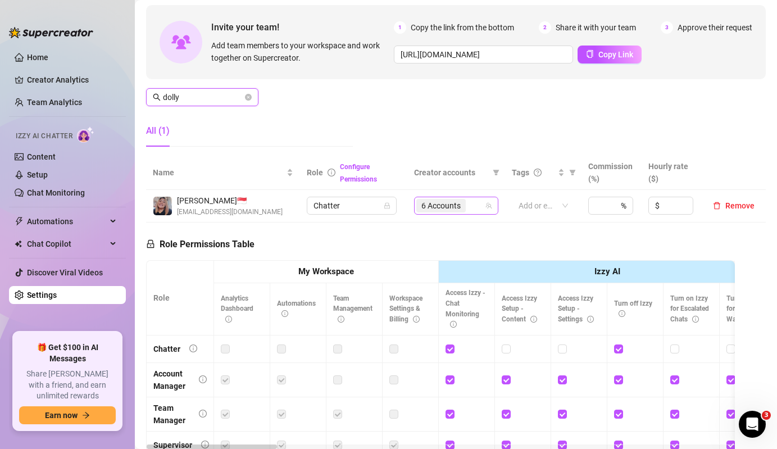
click at [450, 208] on span "6 Accounts" at bounding box center [440, 205] width 39 height 12
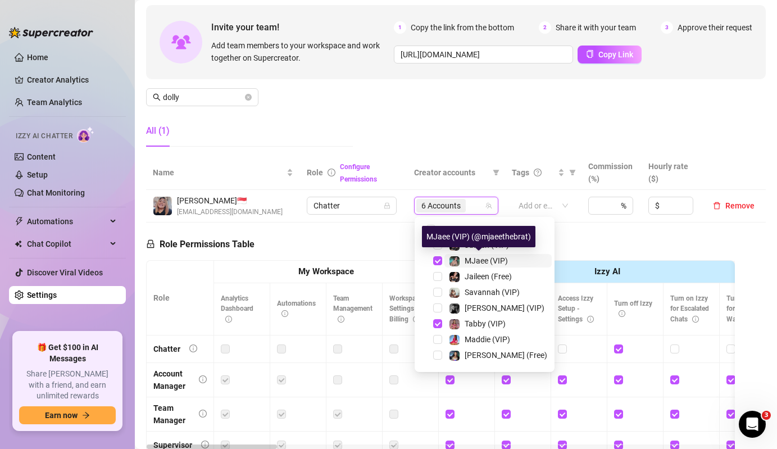
click at [465, 262] on span "MJaee (VIP)" at bounding box center [486, 260] width 43 height 9
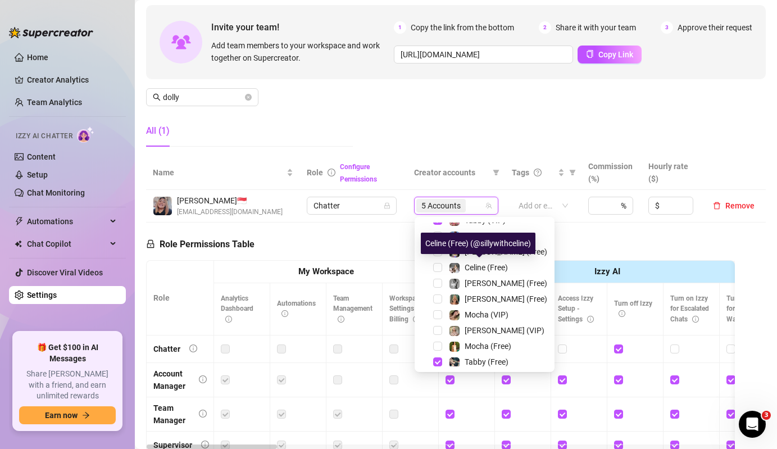
scroll to position [200, 0]
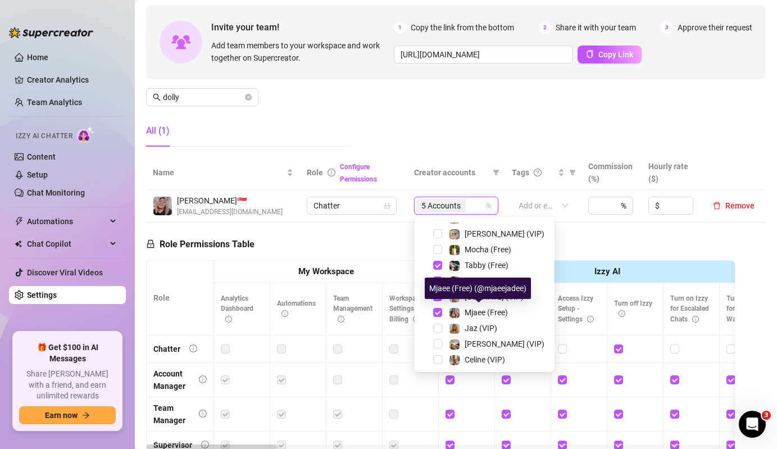
click at [462, 319] on div "Mjaee (Free)" at bounding box center [484, 312] width 134 height 13
click at [468, 317] on div "Mjaee (Free)" at bounding box center [486, 312] width 43 height 13
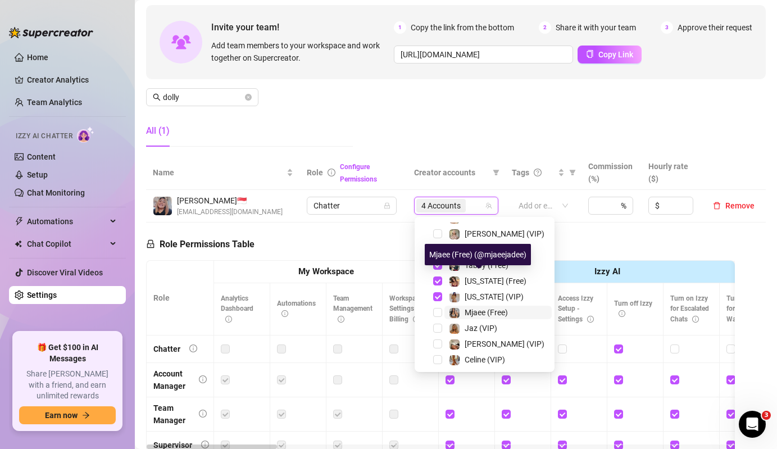
scroll to position [234, 0]
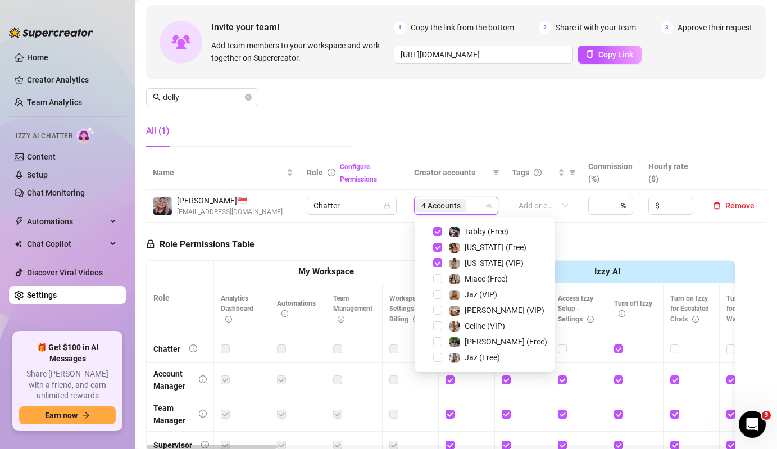
click at [353, 254] on div "Role Permissions Table Role My Workspace Izzy AI OnlyFans Side Menu OnlyFans Ch…" at bounding box center [440, 384] width 589 height 324
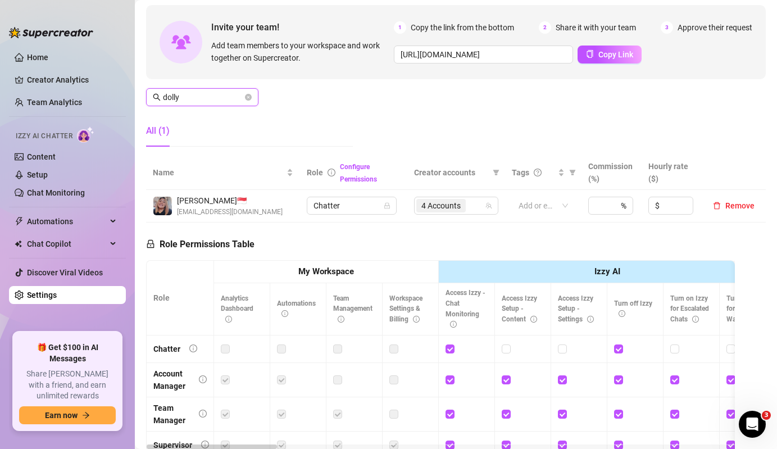
click at [230, 94] on input "dolly" at bounding box center [203, 97] width 80 height 12
click at [473, 203] on div "4 Accounts" at bounding box center [450, 206] width 68 height 16
type input "jaya"
